Goal: Information Seeking & Learning: Learn about a topic

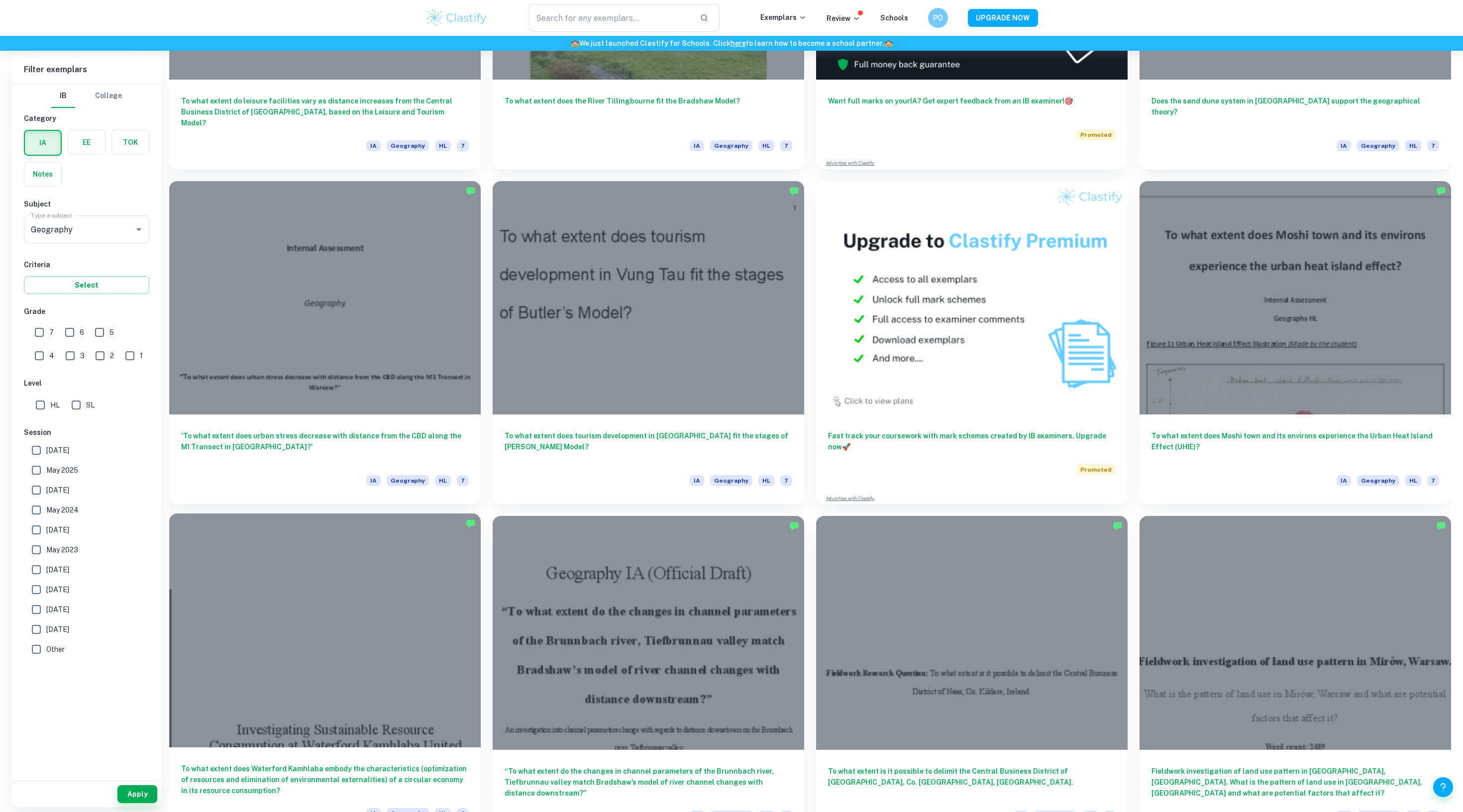
scroll to position [75, 0]
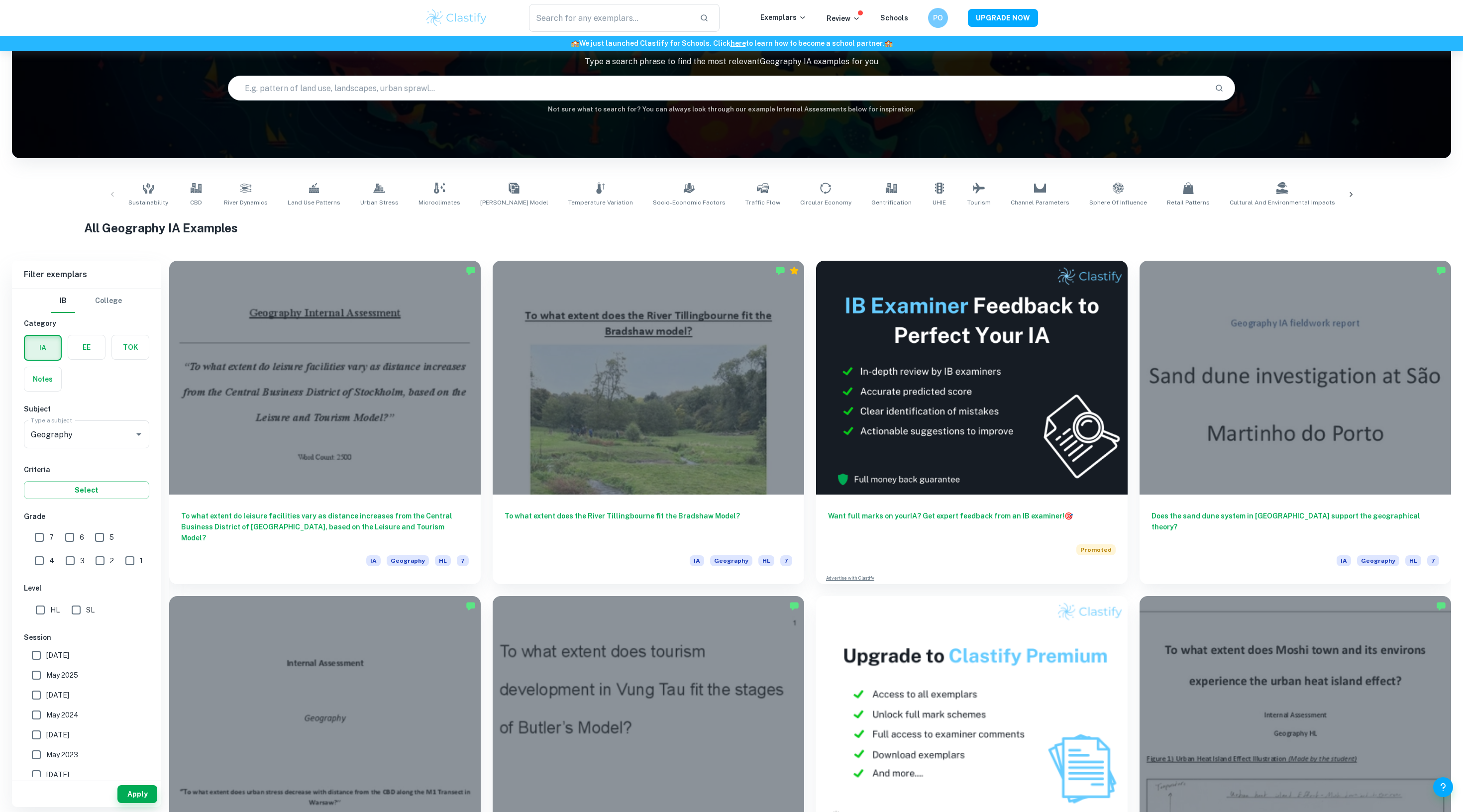
click at [396, 94] on input "text" at bounding box center [717, 89] width 979 height 28
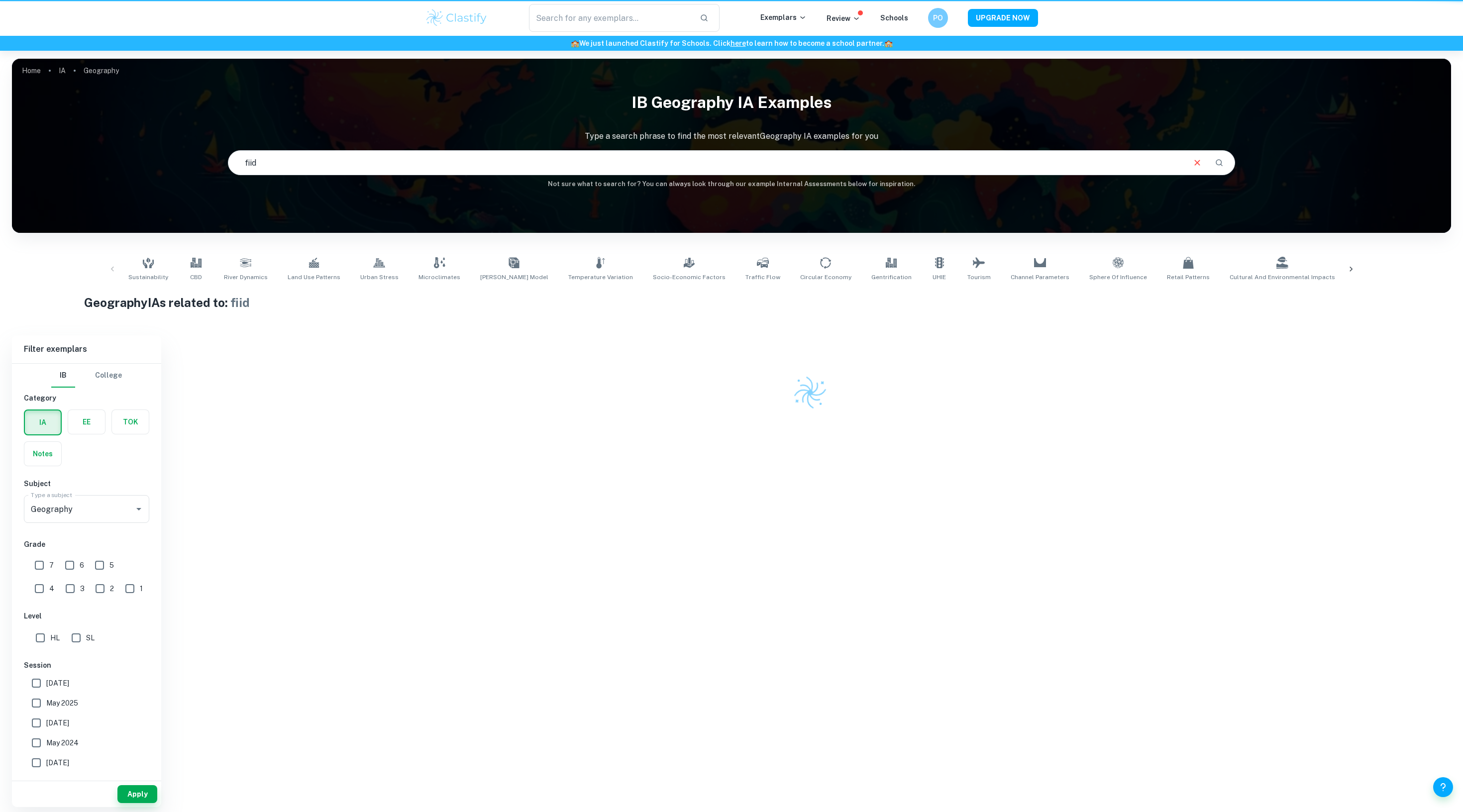
drag, startPoint x: 363, startPoint y: 83, endPoint x: 126, endPoint y: 62, distance: 237.9
click at [126, 59] on div "Home IA Geography IB Geography IA examples Type a search phrase to find the mos…" at bounding box center [732, 59] width 1439 height 0
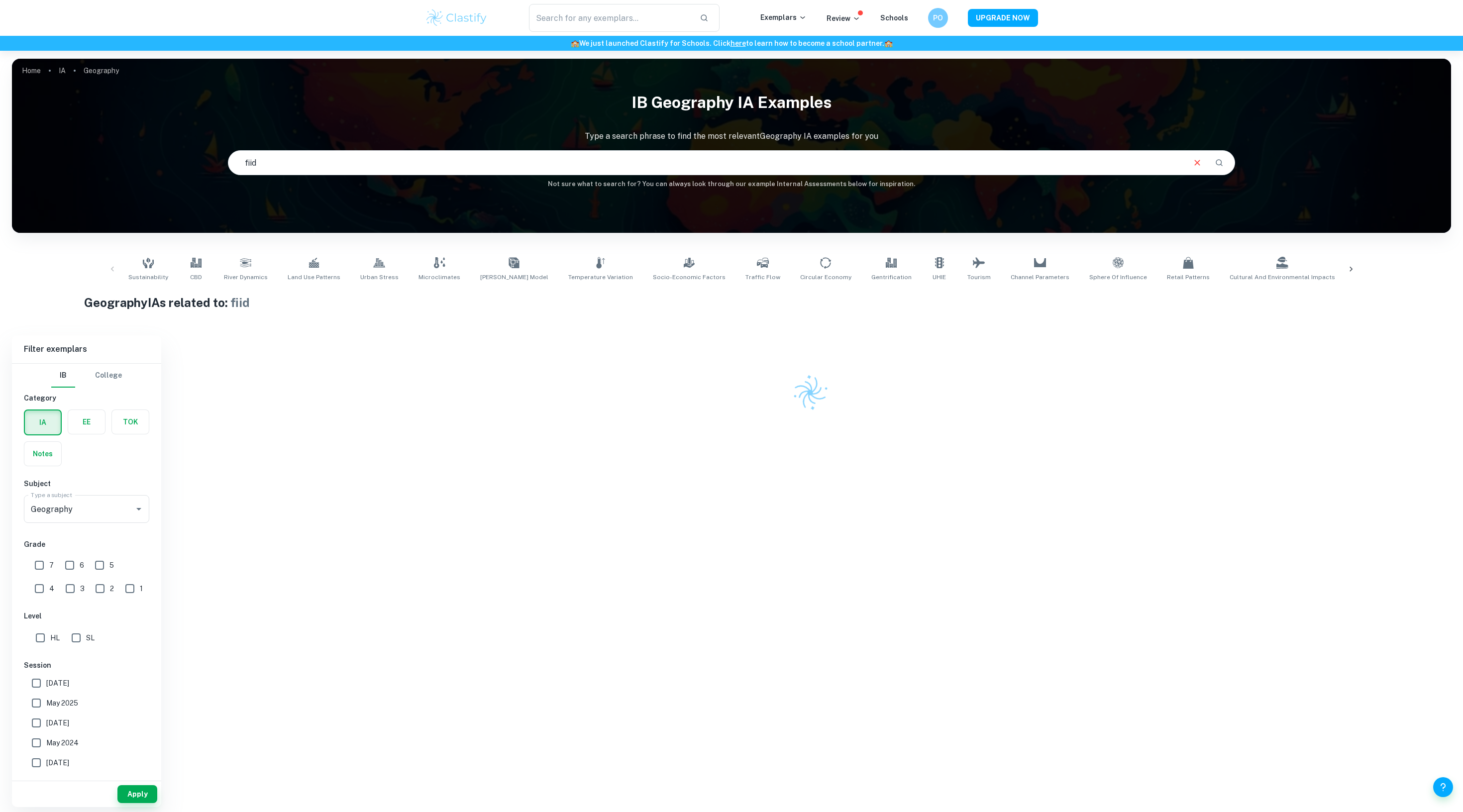
drag, startPoint x: 275, startPoint y: 168, endPoint x: 134, endPoint y: 162, distance: 141.1
click at [134, 162] on div "IB Geography IA examples Type a search phrase to find the most relevant Geograp…" at bounding box center [732, 138] width 1439 height 103
type input "food"
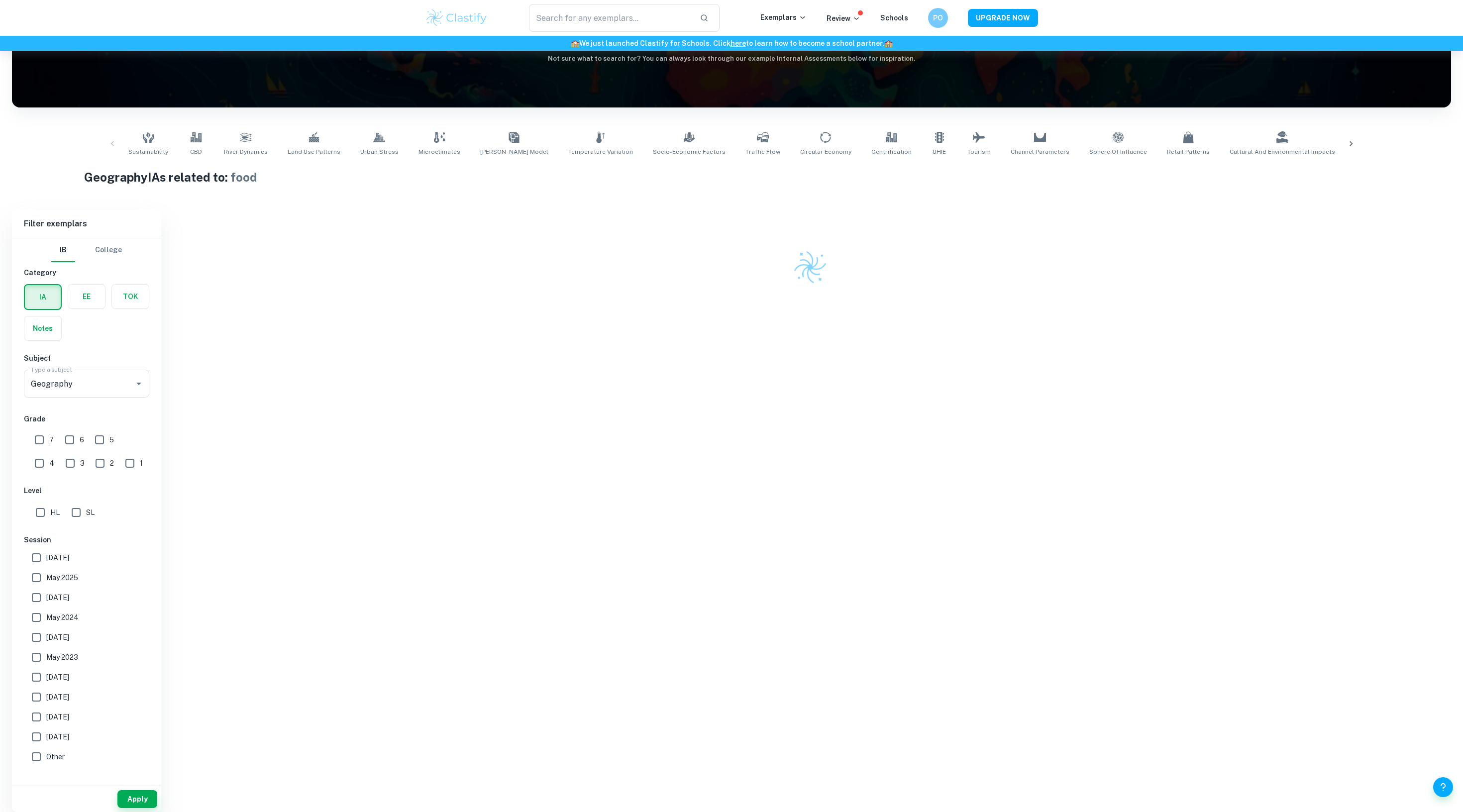
scroll to position [130, 0]
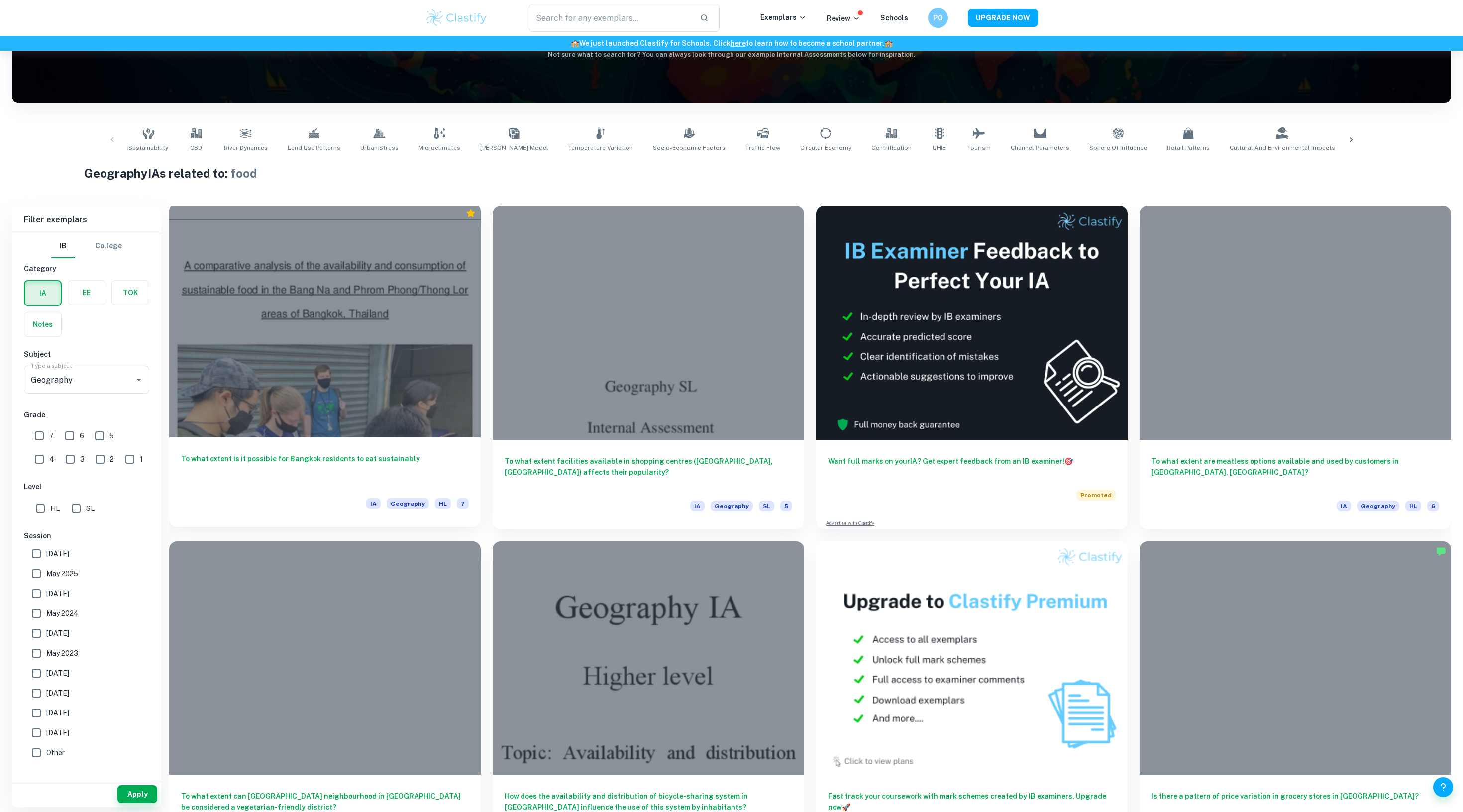
click at [345, 324] on div at bounding box center [325, 320] width 311 height 234
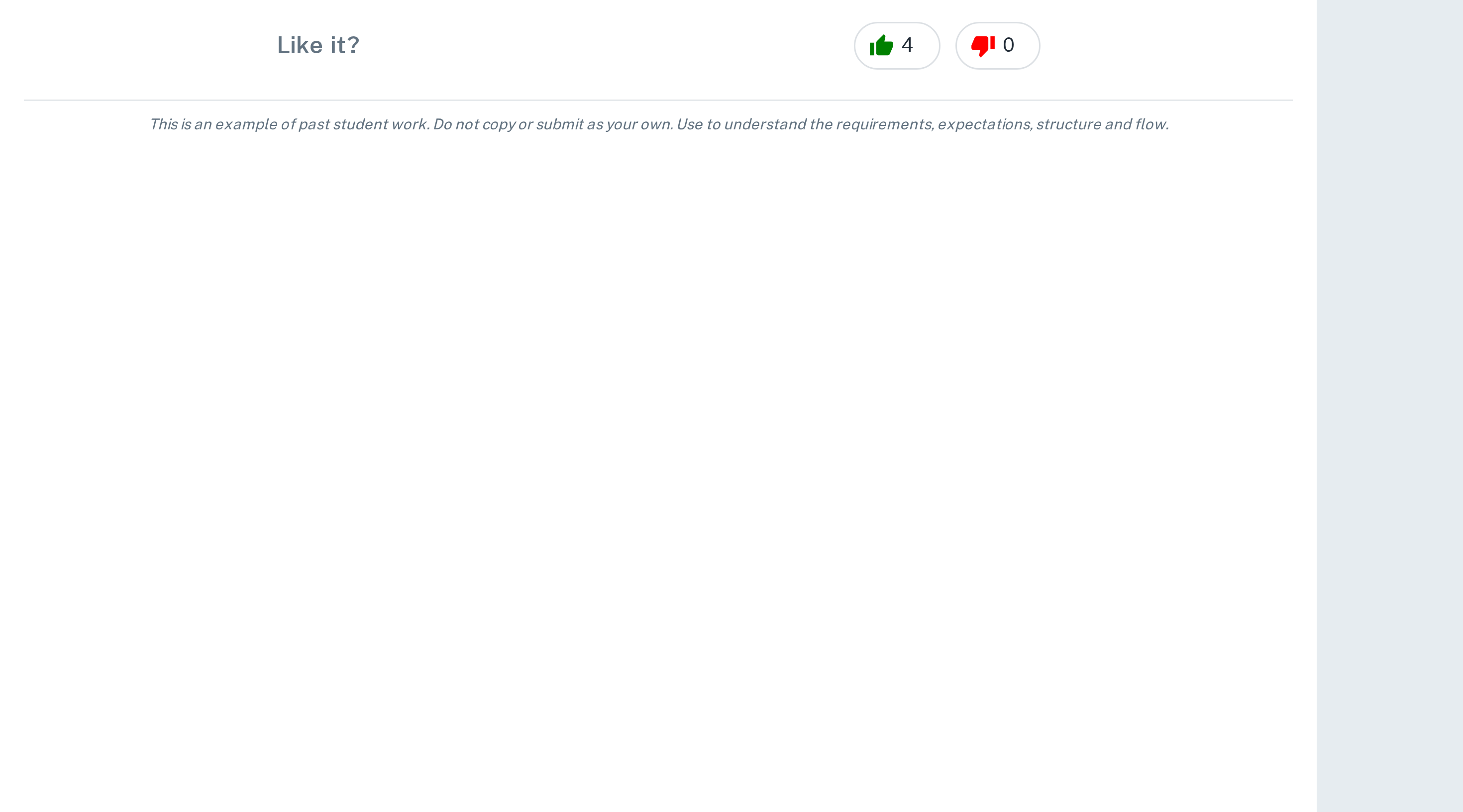
scroll to position [83, 0]
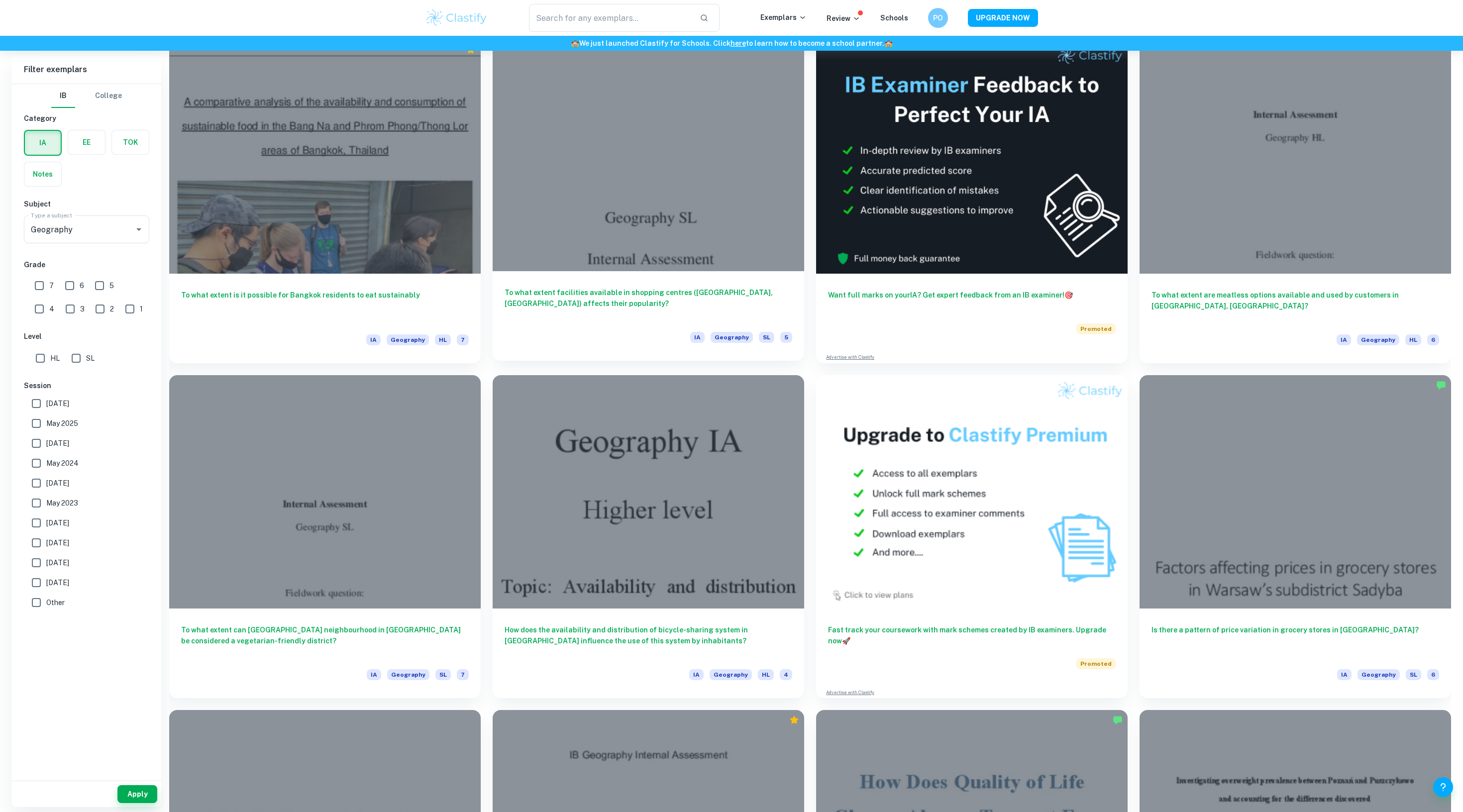
scroll to position [296, 0]
click at [603, 251] on div at bounding box center [648, 153] width 311 height 234
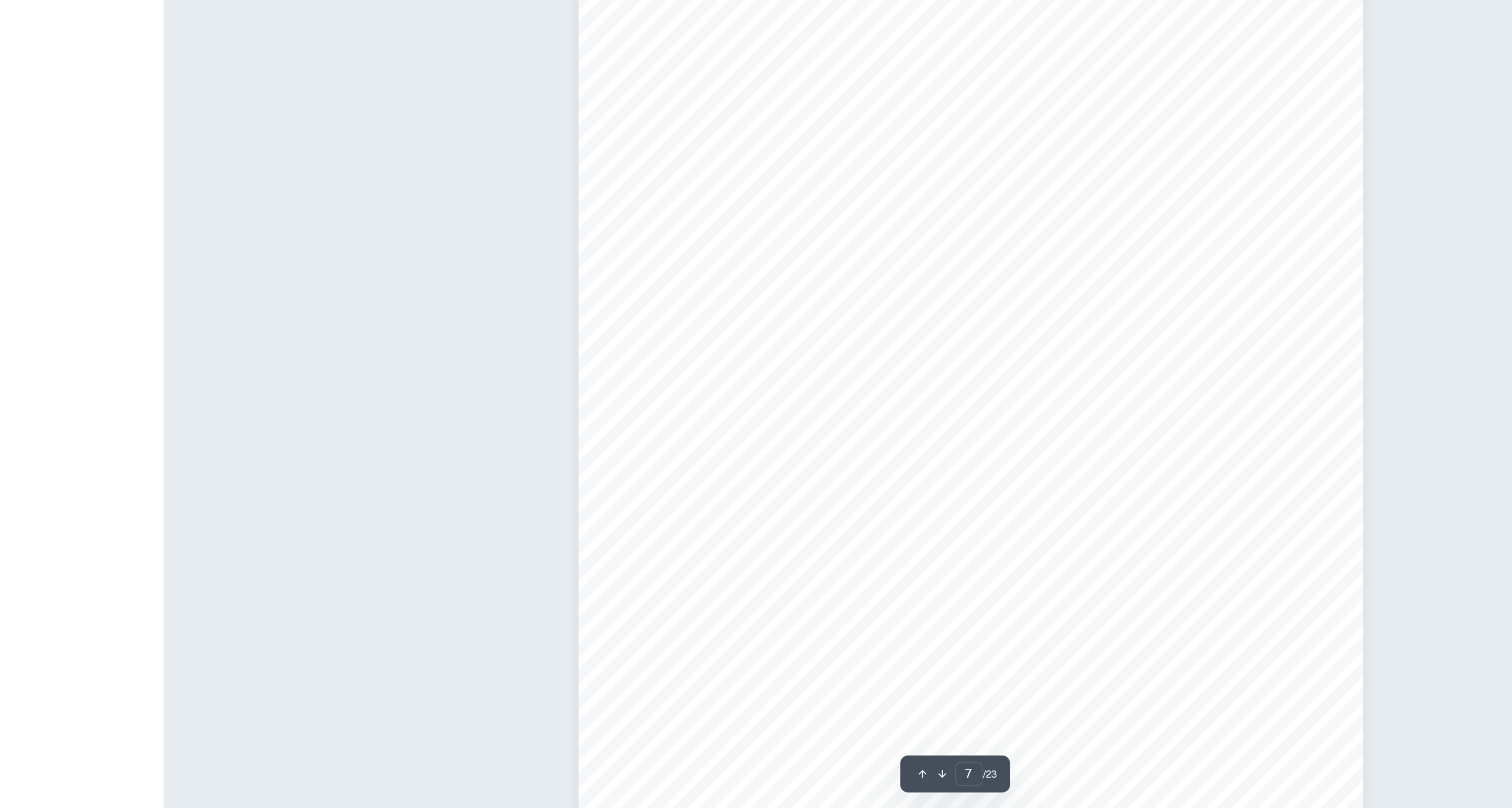
scroll to position [4582, 0]
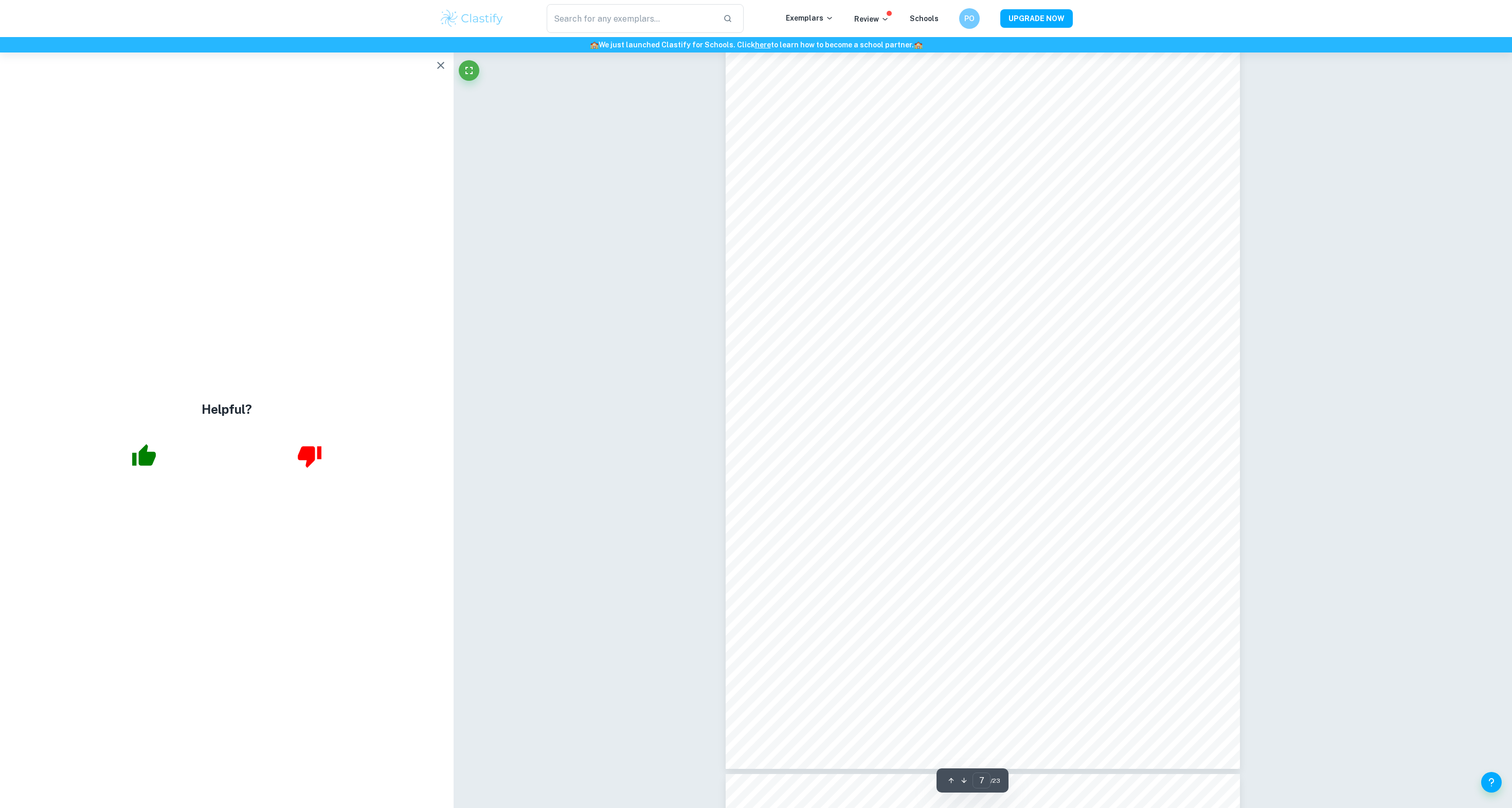
click at [437, 69] on icon "button" at bounding box center [441, 65] width 7 height 7
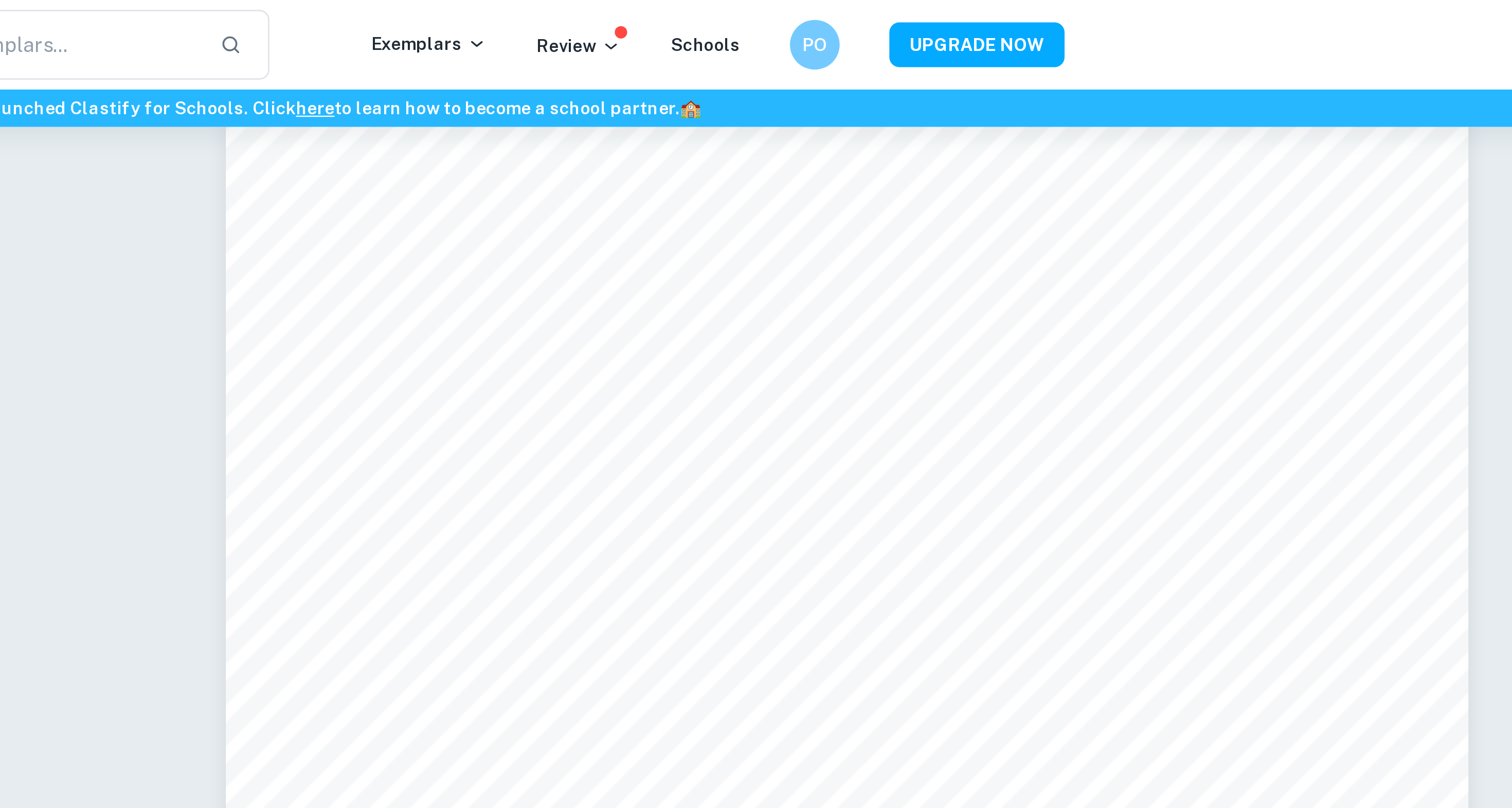
scroll to position [4014, 0]
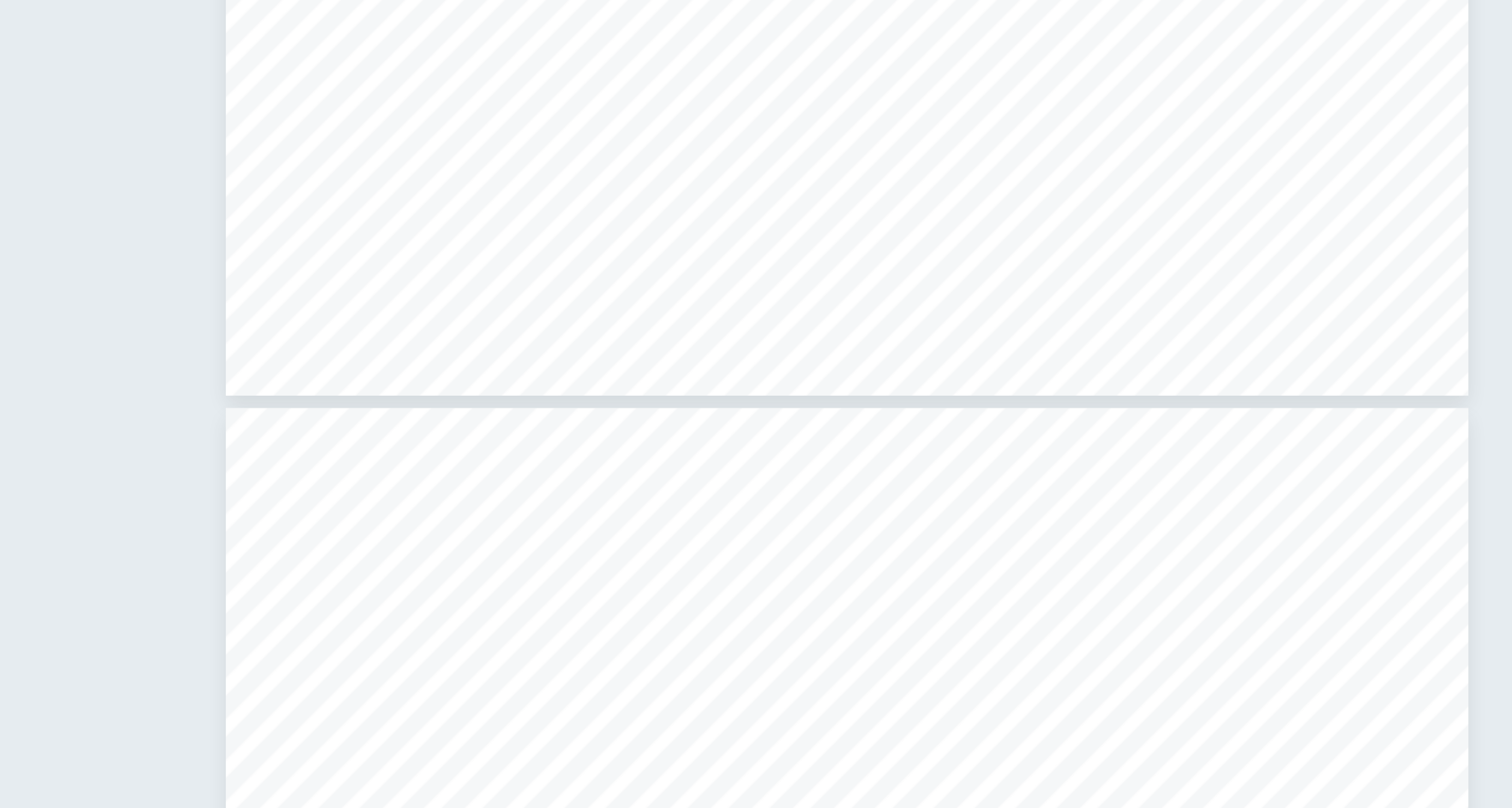
type input "6"
